Goal: Find specific page/section: Find specific page/section

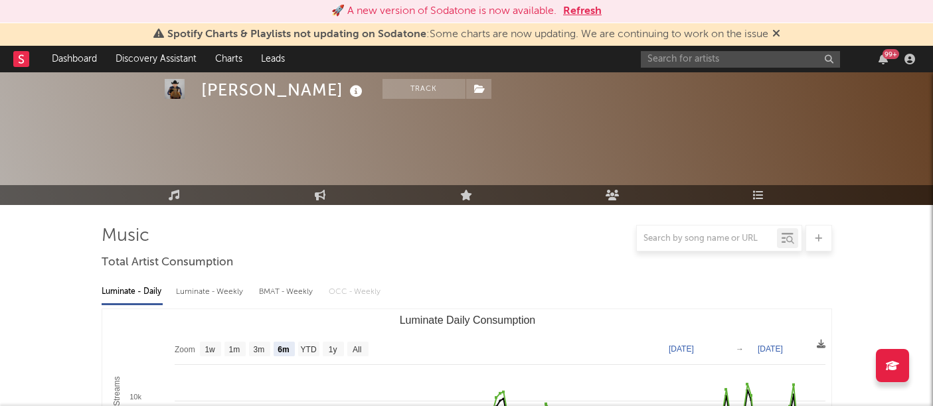
select select "6m"
drag, startPoint x: 0, startPoint y: 0, endPoint x: 677, endPoint y: 57, distance: 679.4
click at [677, 57] on input "text" at bounding box center [740, 59] width 199 height 17
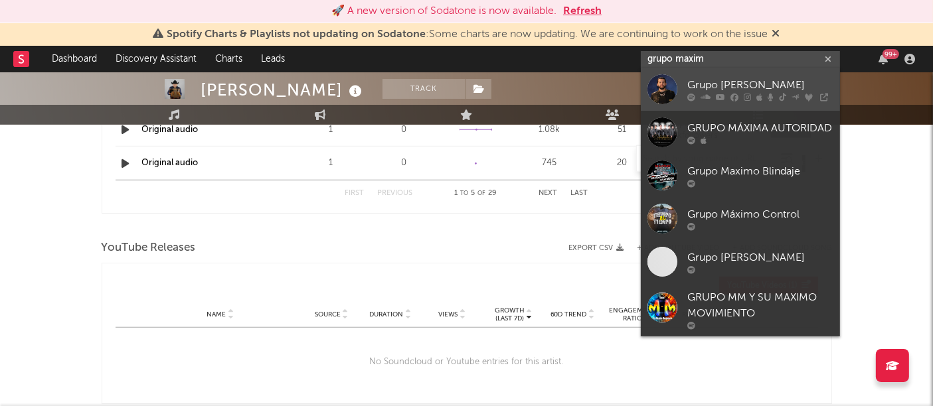
type input "grupo maxim"
click at [664, 96] on div at bounding box center [662, 89] width 30 height 30
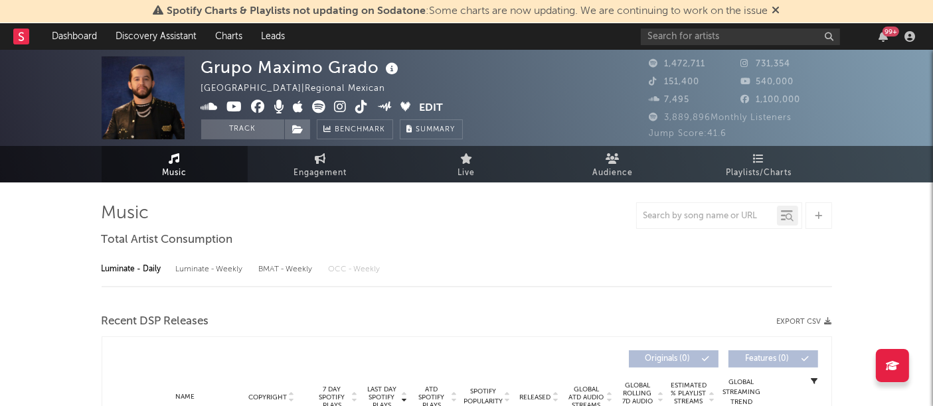
select select "6m"
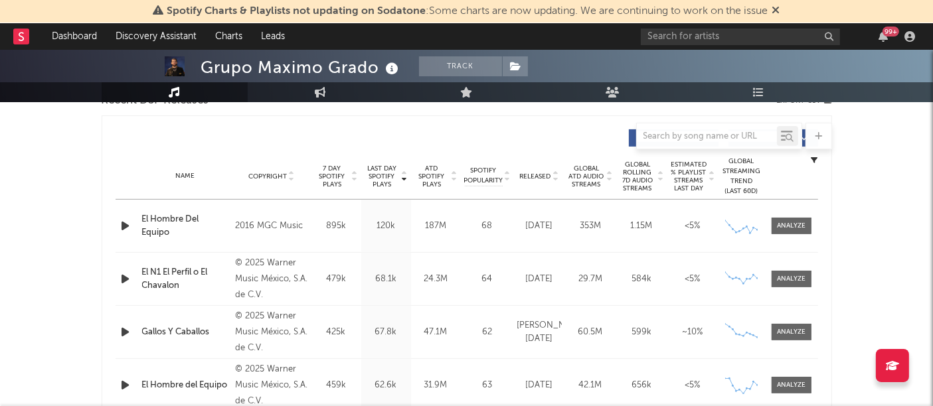
scroll to position [486, 0]
